Goal: Use online tool/utility: Utilize a website feature to perform a specific function

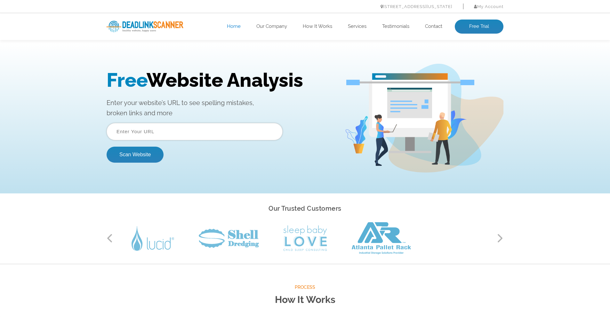
click at [219, 134] on input "text" at bounding box center [195, 131] width 176 height 17
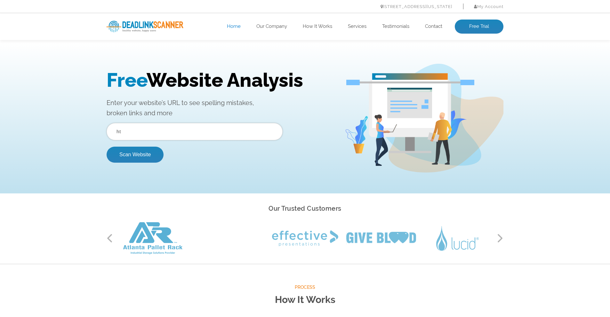
type input "h"
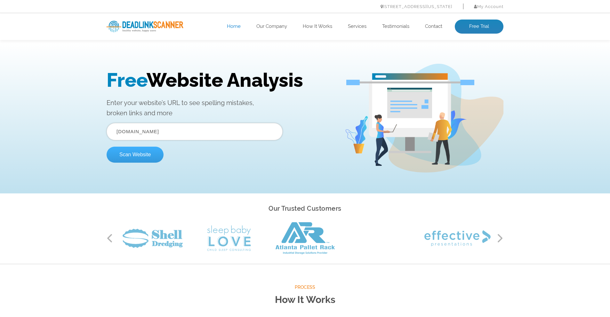
type input "[DOMAIN_NAME]"
click at [143, 154] on button "Scan Website" at bounding box center [135, 155] width 57 height 16
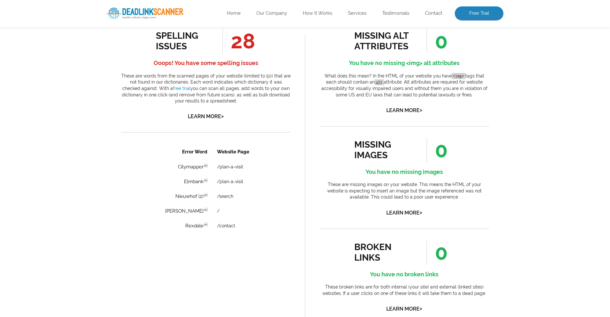
scroll to position [387, 0]
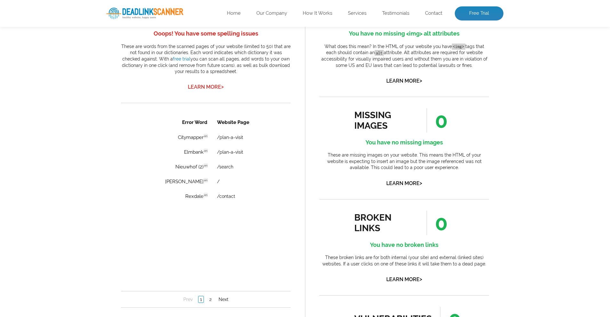
click at [211, 90] on link "Learn More >" at bounding box center [206, 87] width 36 height 6
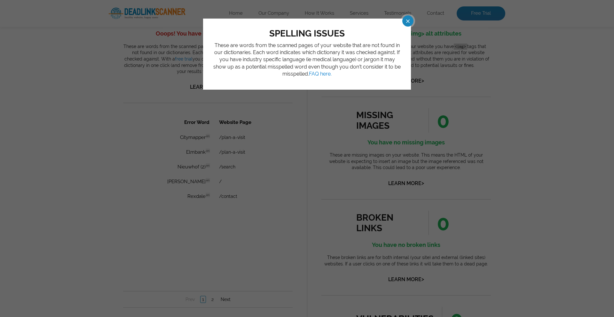
click at [408, 22] on span at bounding box center [402, 20] width 11 height 11
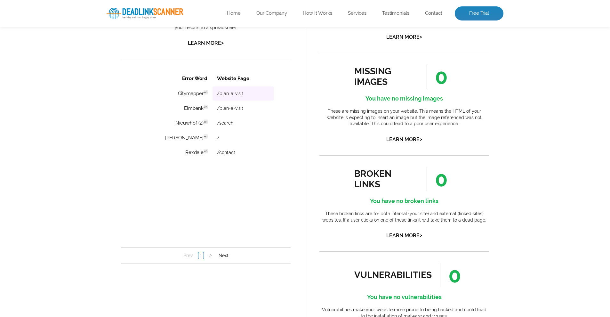
scroll to position [441, 0]
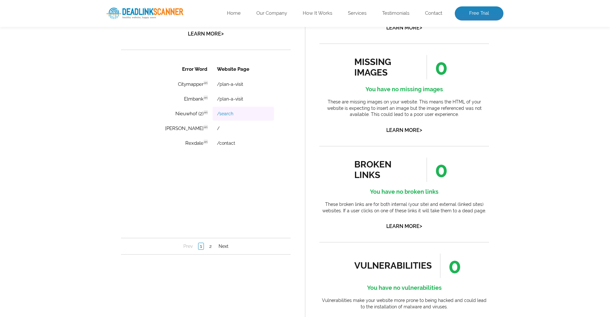
click at [217, 115] on link "/search" at bounding box center [225, 113] width 16 height 5
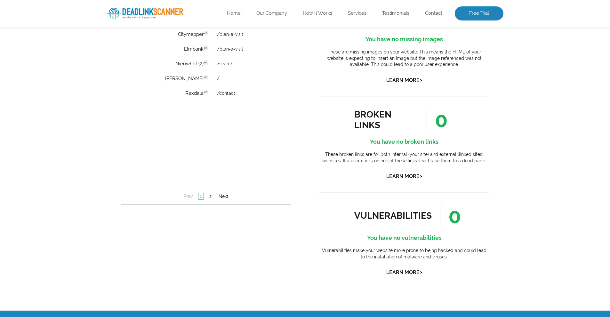
scroll to position [573, 0]
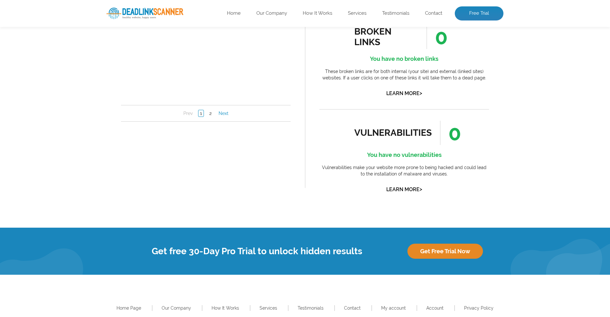
click at [224, 114] on link "Next" at bounding box center [223, 113] width 13 height 6
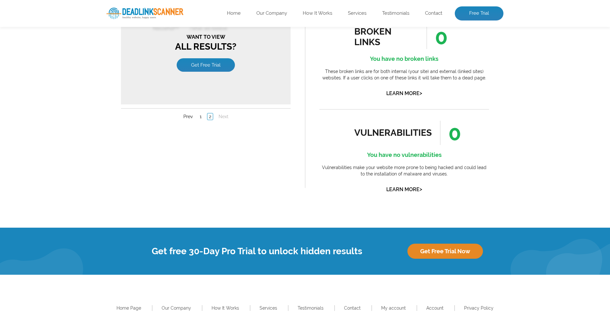
scroll to position [0, 0]
click at [201, 117] on link "1" at bounding box center [200, 117] width 5 height 6
